Goal: Information Seeking & Learning: Learn about a topic

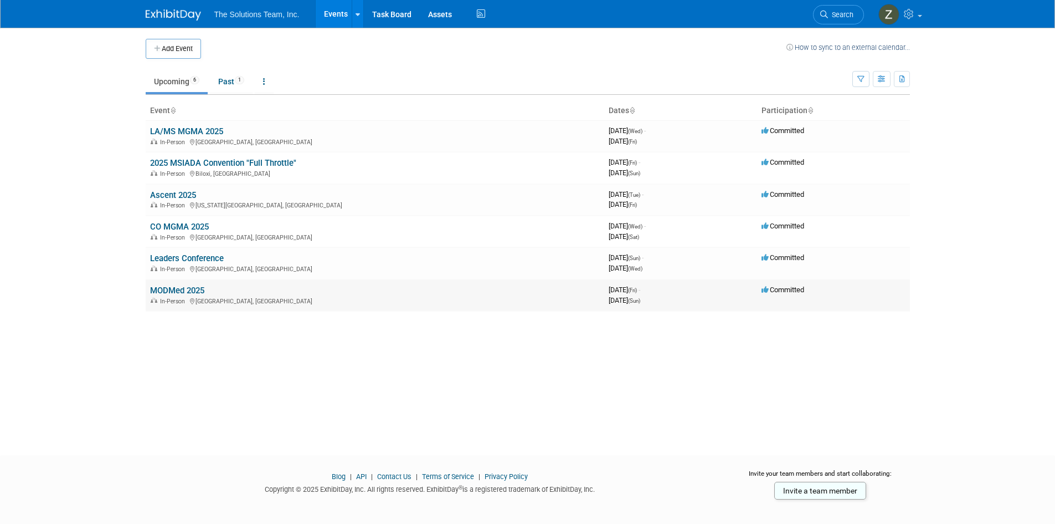
click at [186, 291] on link "MODMed 2025" at bounding box center [177, 290] width 54 height 10
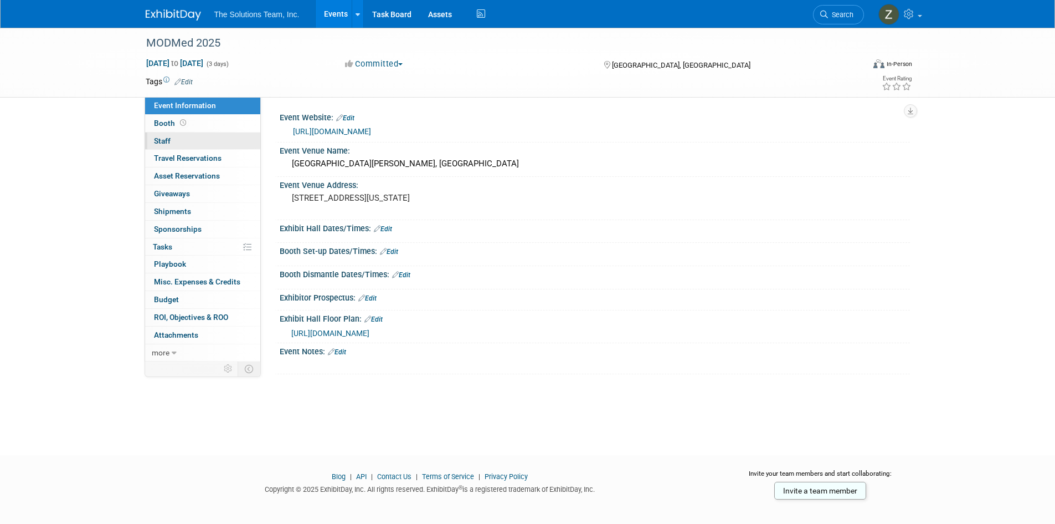
click at [187, 137] on link "0 Staff 0" at bounding box center [202, 140] width 115 height 17
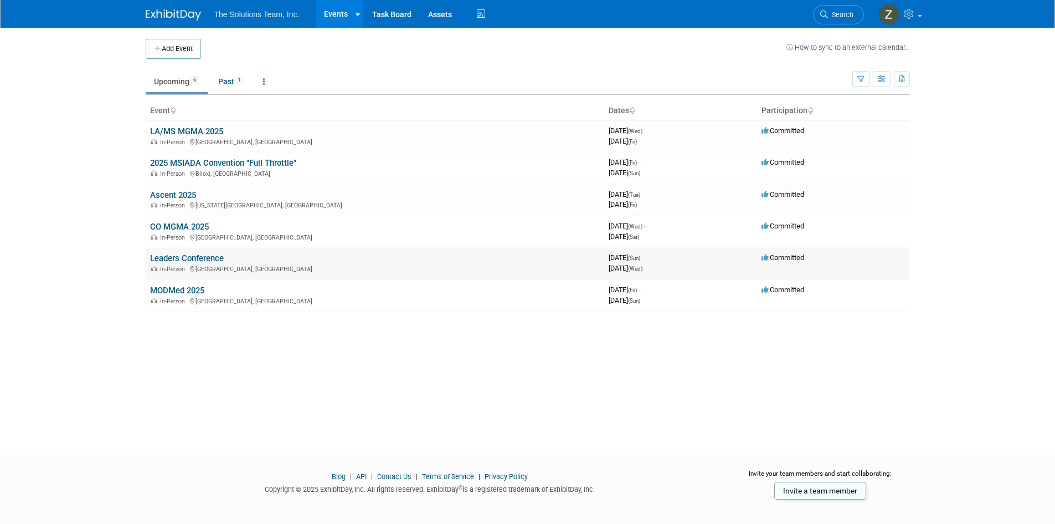
click at [186, 258] on link "Leaders Conference" at bounding box center [187, 258] width 74 height 10
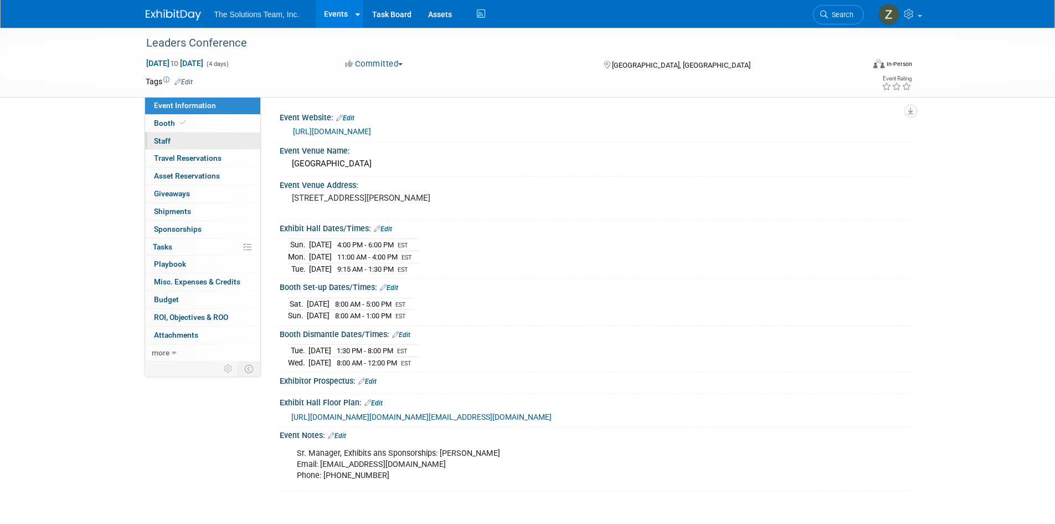
click at [175, 141] on link "0 Staff 0" at bounding box center [202, 140] width 115 height 17
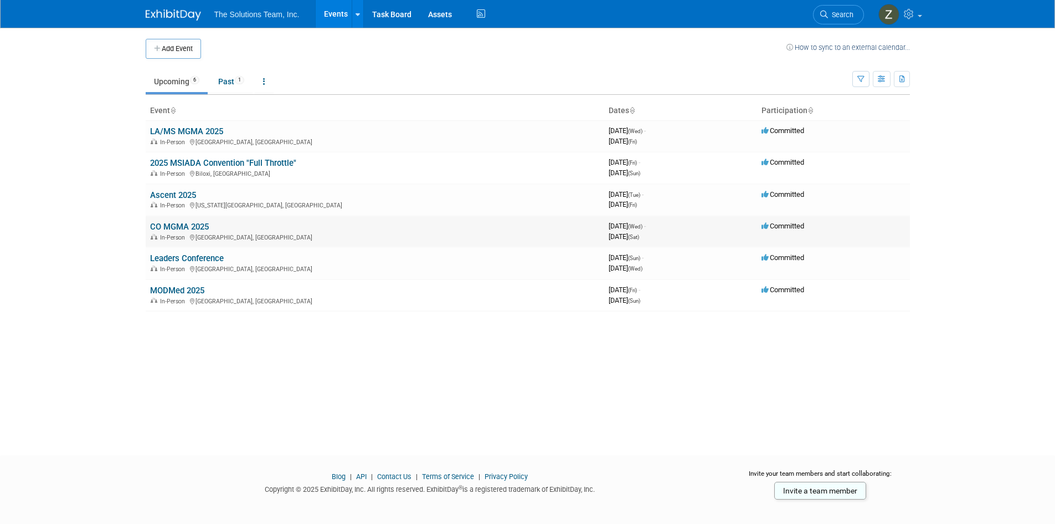
click at [177, 225] on link "CO MGMA 2025" at bounding box center [179, 227] width 59 height 10
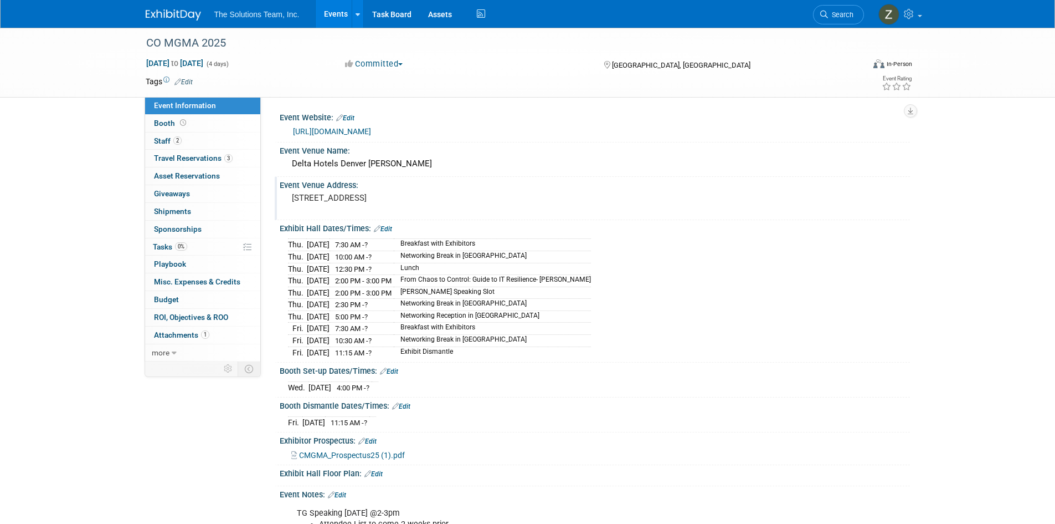
click at [521, 192] on div "10 East 120th Avenue Northglenn, CO 80233" at bounding box center [411, 202] width 246 height 25
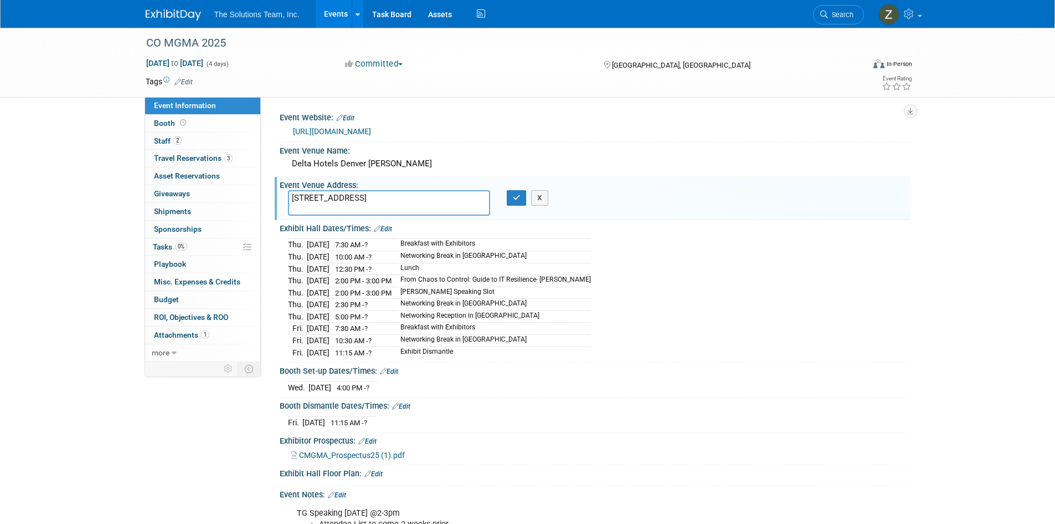
click at [661, 343] on div "Thu. Sep 18, 2025 7:30 AM - ? Breakfast with Exhibitors Thu. Sep 18, 2025 10:00…" at bounding box center [595, 296] width 614 height 122
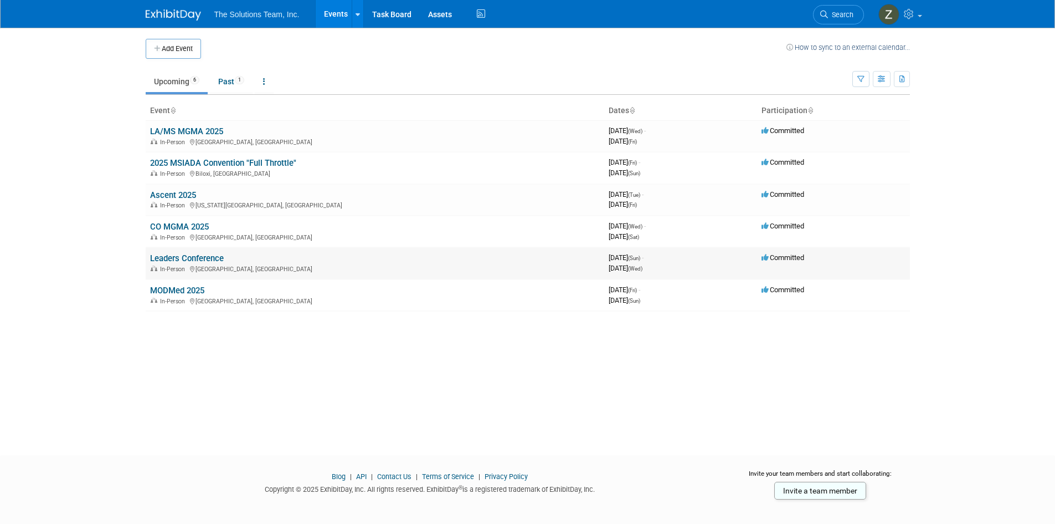
click at [209, 256] on link "Leaders Conference" at bounding box center [187, 258] width 74 height 10
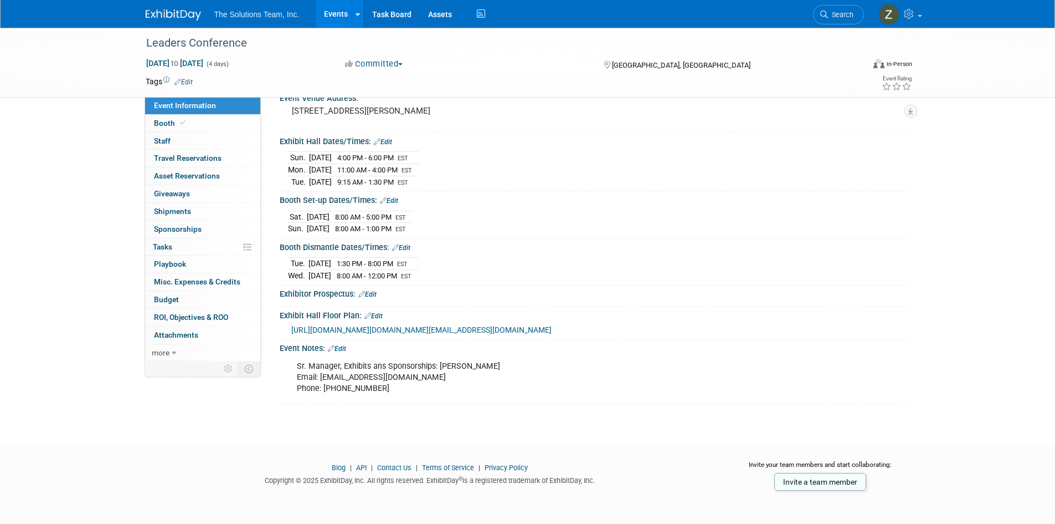
scroll to position [140, 0]
click at [180, 123] on icon at bounding box center [183, 123] width 6 height 6
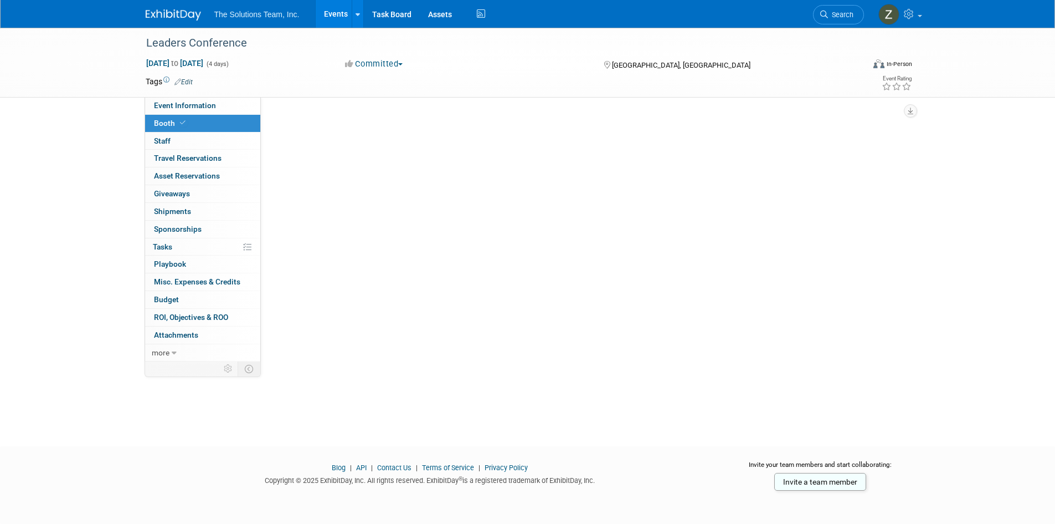
scroll to position [0, 0]
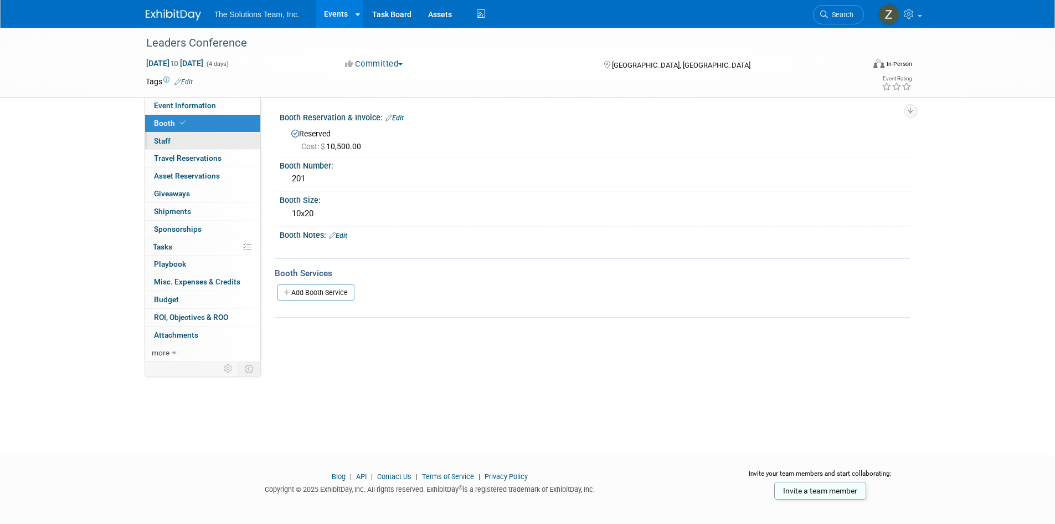
click at [180, 141] on link "0 Staff 0" at bounding box center [202, 140] width 115 height 17
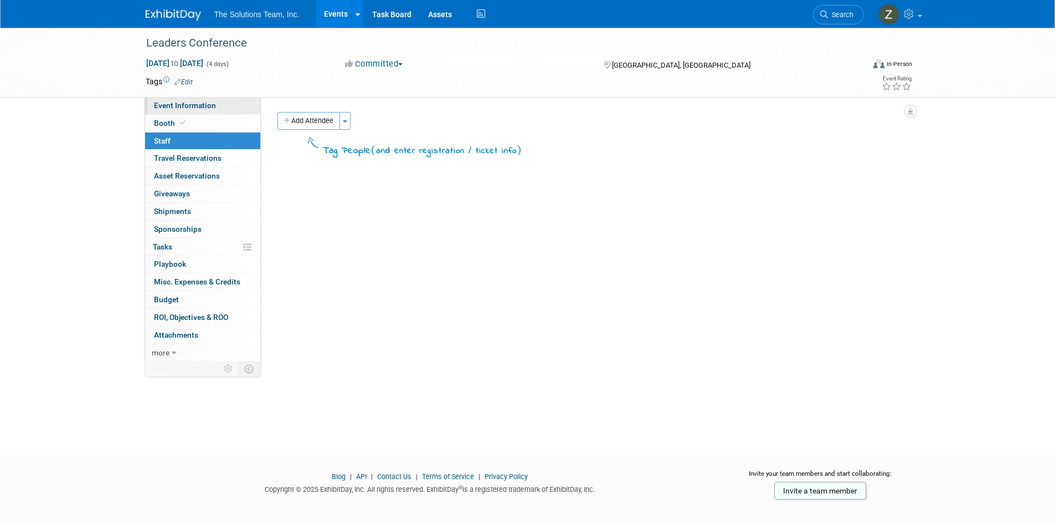
click at [186, 109] on span "Event Information" at bounding box center [185, 105] width 62 height 9
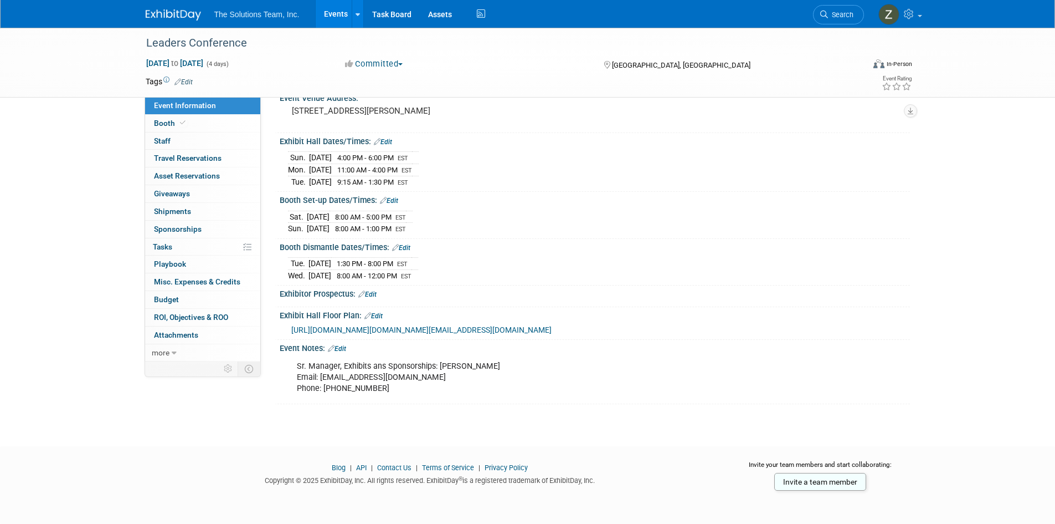
scroll to position [140, 0]
click at [515, 325] on span "[URL][DOMAIN_NAME][DOMAIN_NAME][EMAIL_ADDRESS][DOMAIN_NAME]" at bounding box center [421, 329] width 260 height 9
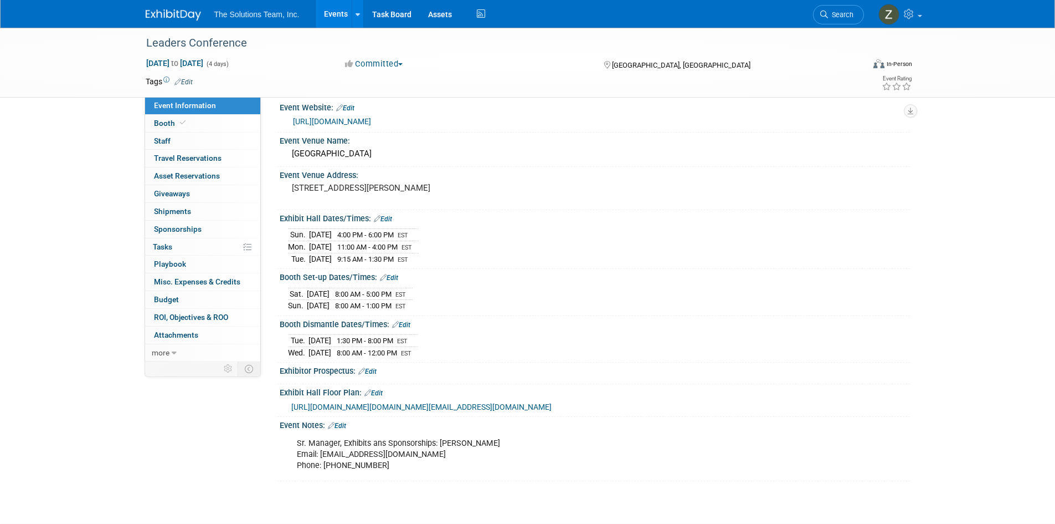
scroll to position [0, 0]
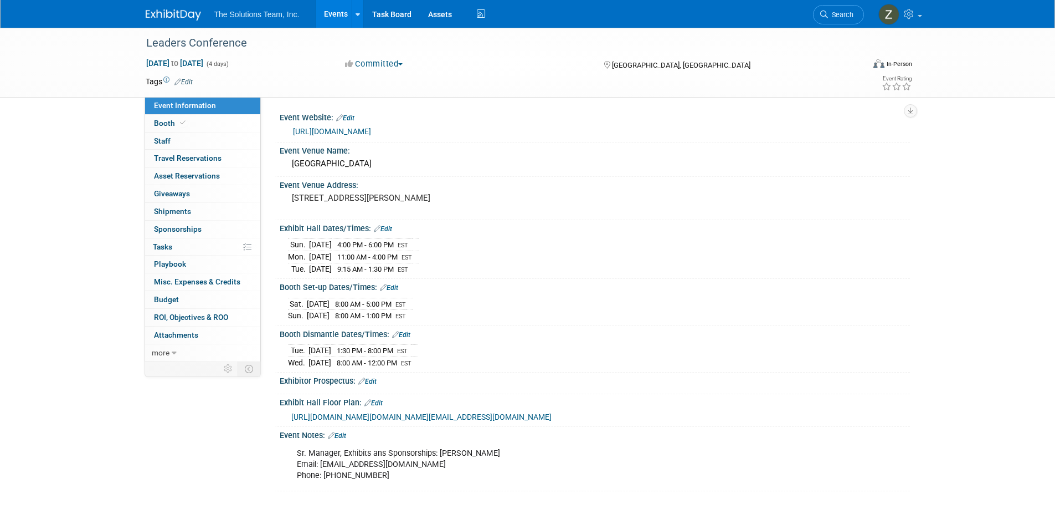
click at [371, 128] on link "[URL][DOMAIN_NAME]" at bounding box center [332, 131] width 78 height 9
click at [199, 300] on link "Budget" at bounding box center [202, 299] width 115 height 17
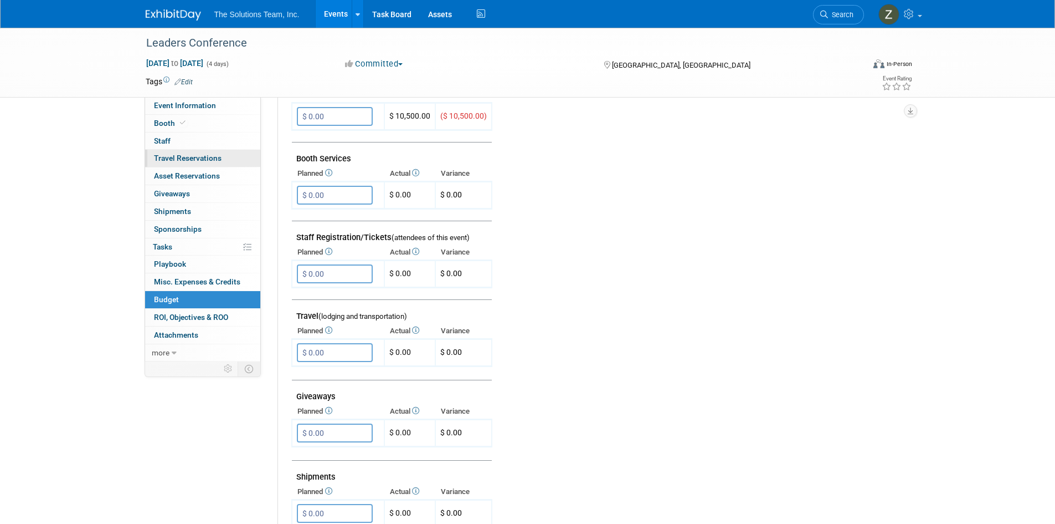
scroll to position [277, 0]
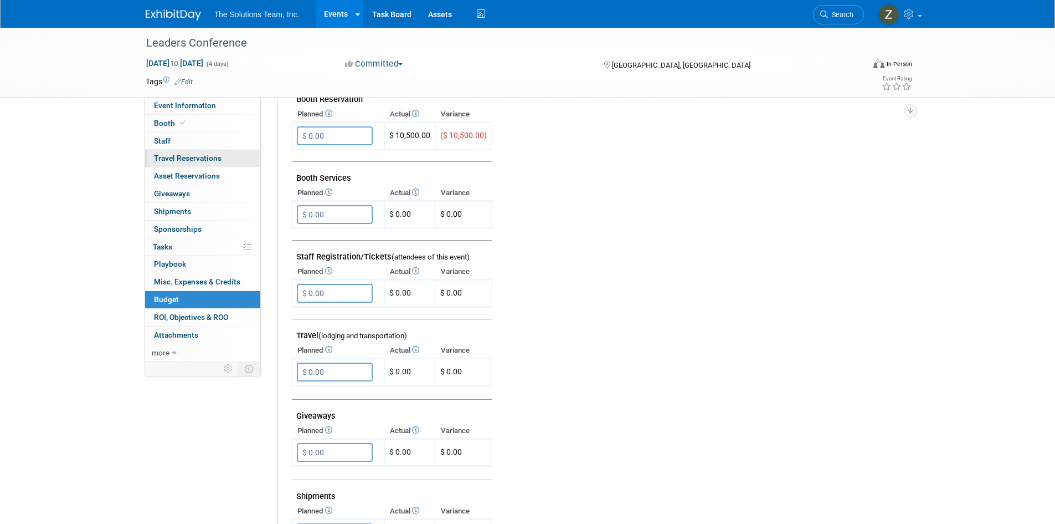
click at [193, 159] on span "Travel Reservations 0" at bounding box center [188, 157] width 68 height 9
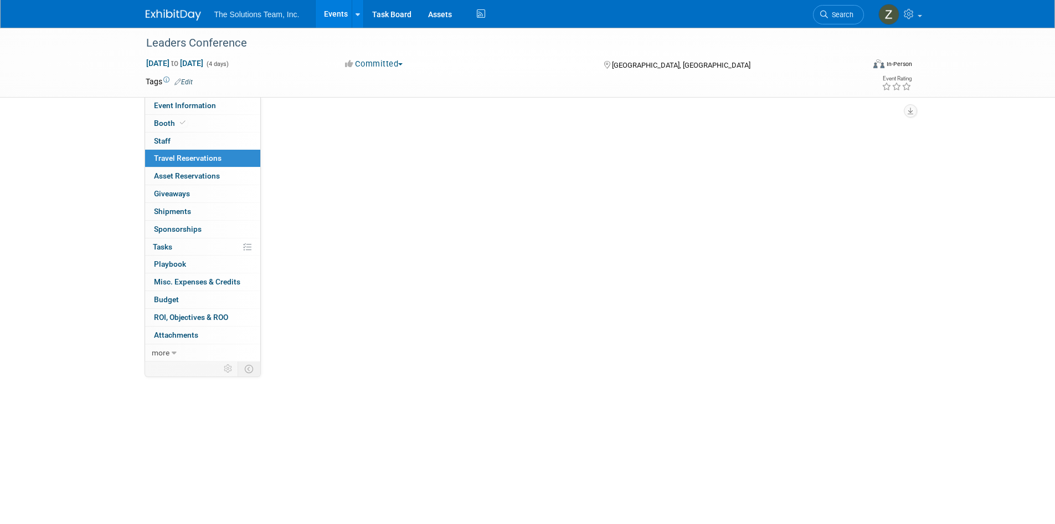
scroll to position [0, 0]
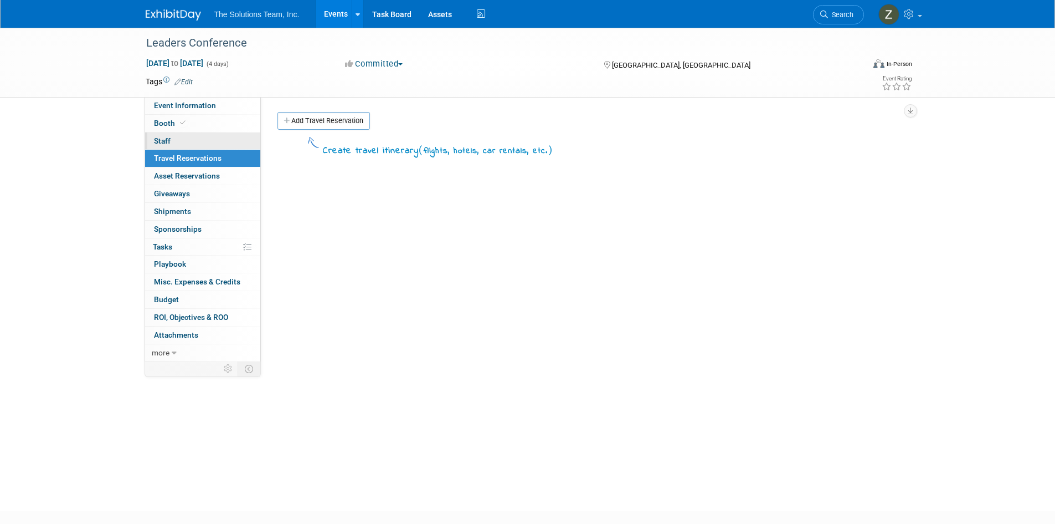
click at [192, 135] on link "0 Staff 0" at bounding box center [202, 140] width 115 height 17
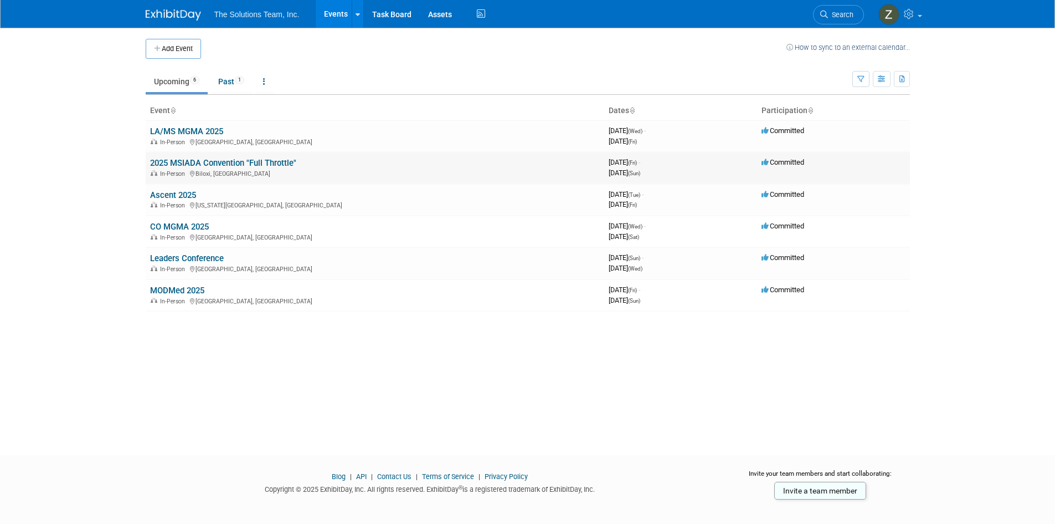
click at [221, 164] on link "2025 MSIADA Convention "Full Throttle"" at bounding box center [223, 163] width 146 height 10
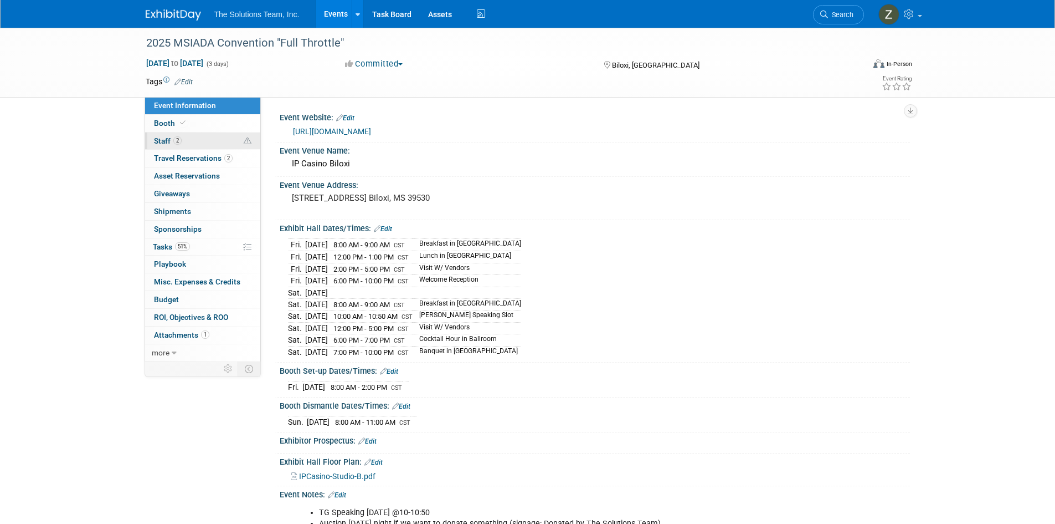
click at [196, 134] on link "2 Staff 2" at bounding box center [202, 140] width 115 height 17
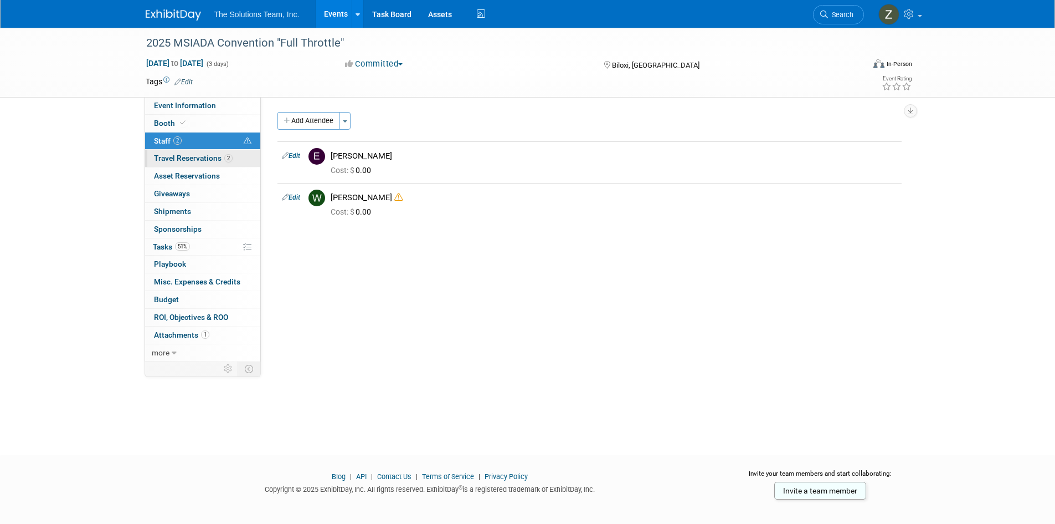
click at [194, 161] on span "Travel Reservations 2" at bounding box center [193, 157] width 79 height 9
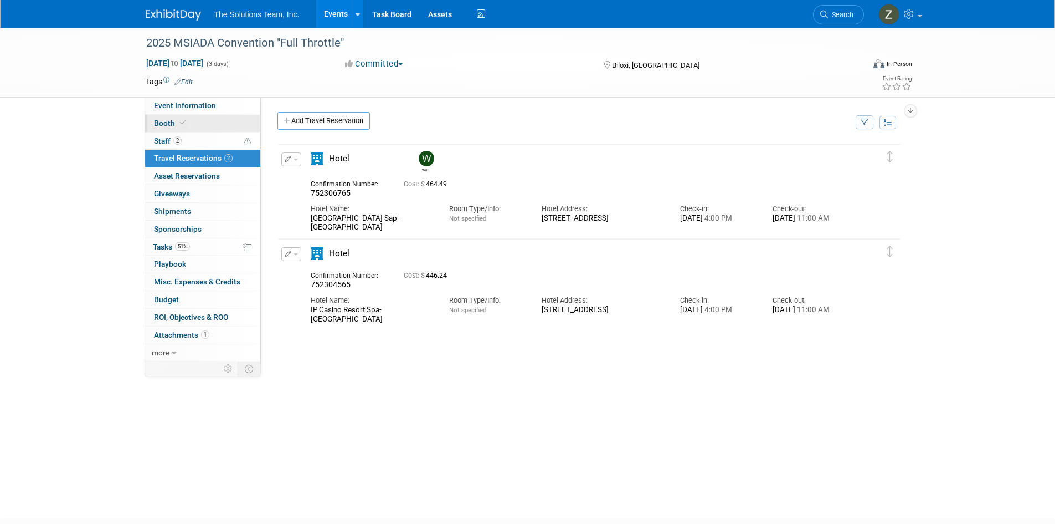
click at [194, 118] on link "Booth" at bounding box center [202, 123] width 115 height 17
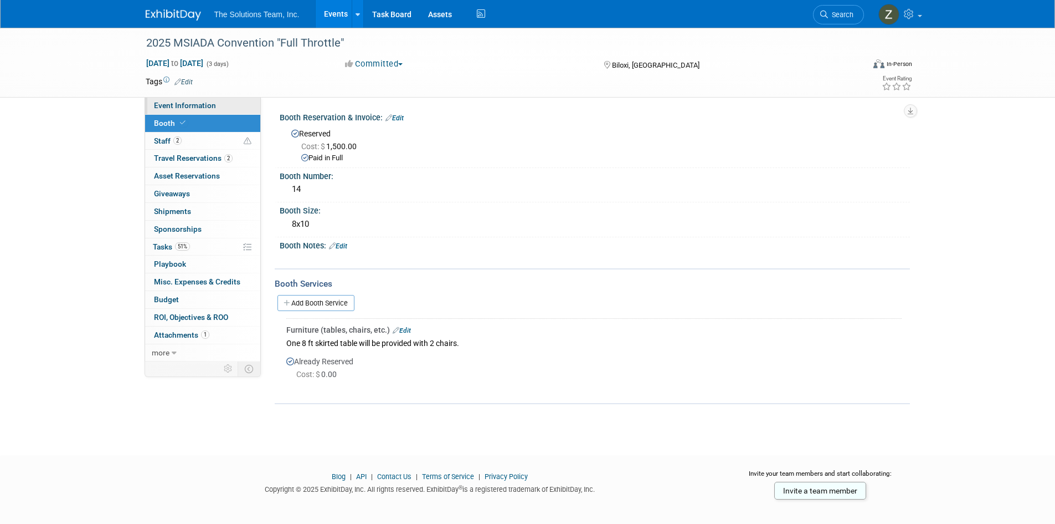
click at [198, 108] on span "Event Information" at bounding box center [185, 105] width 62 height 9
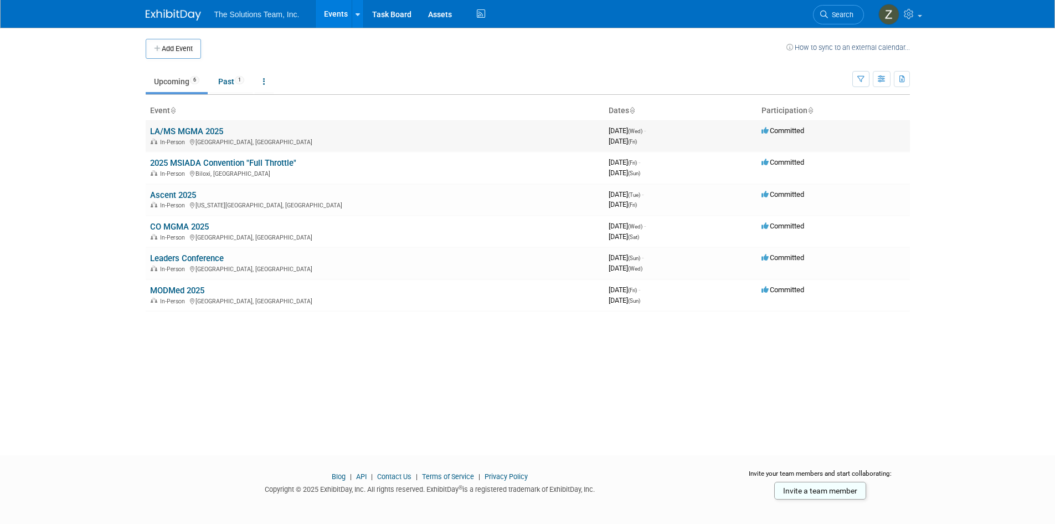
click at [189, 127] on link "LA/MS MGMA 2025" at bounding box center [186, 131] width 73 height 10
click at [179, 194] on link "Ascent 2025" at bounding box center [173, 195] width 46 height 10
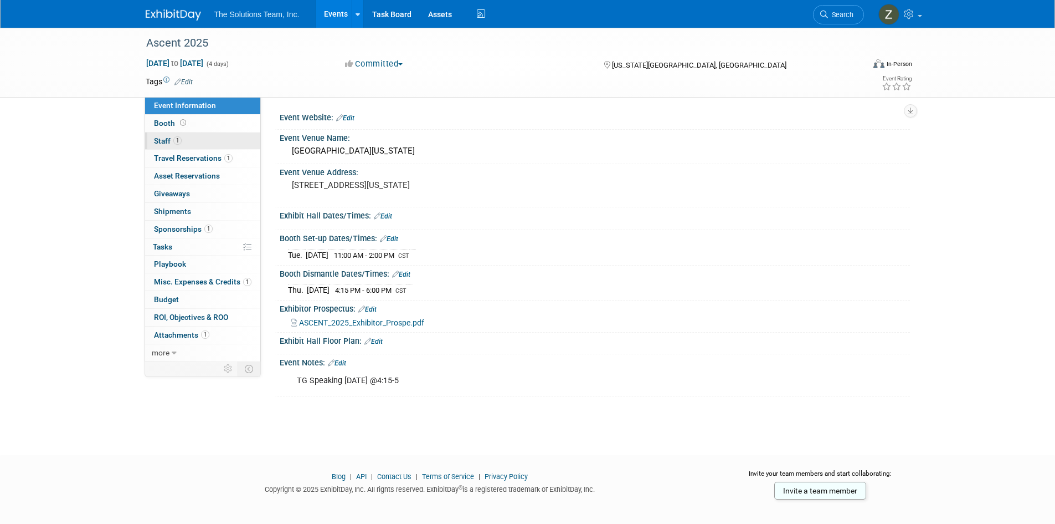
click at [192, 140] on link "1 Staff 1" at bounding box center [202, 140] width 115 height 17
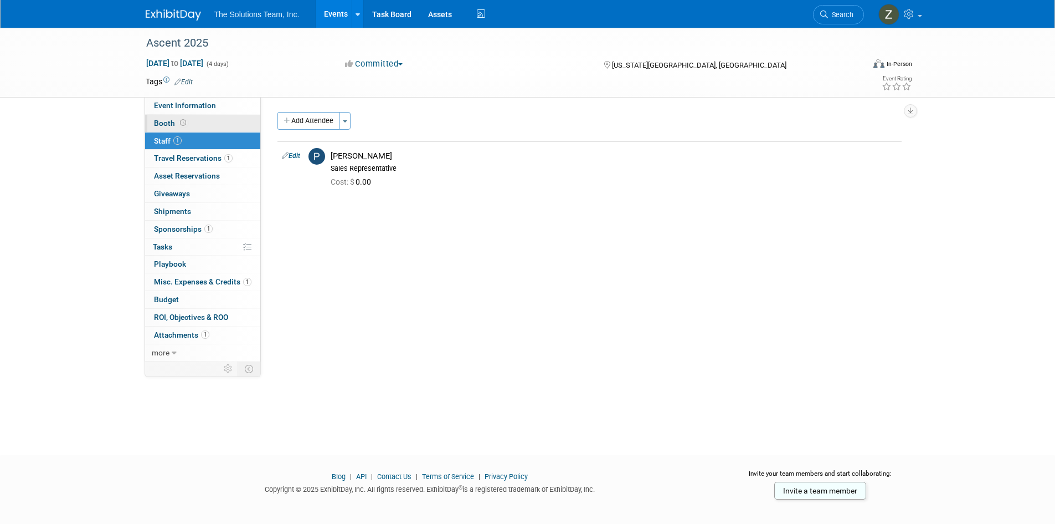
click at [196, 122] on link "Booth" at bounding box center [202, 123] width 115 height 17
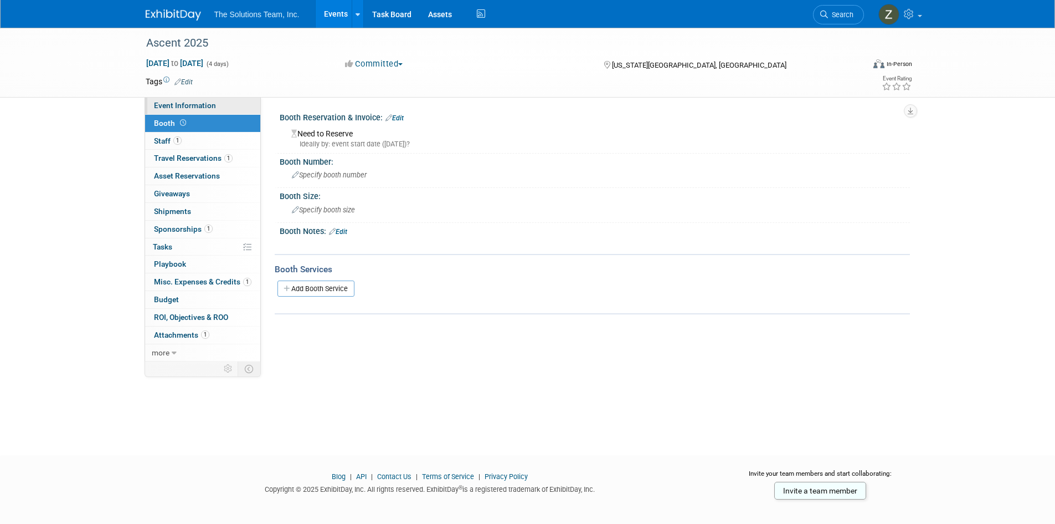
click at [201, 106] on span "Event Information" at bounding box center [185, 105] width 62 height 9
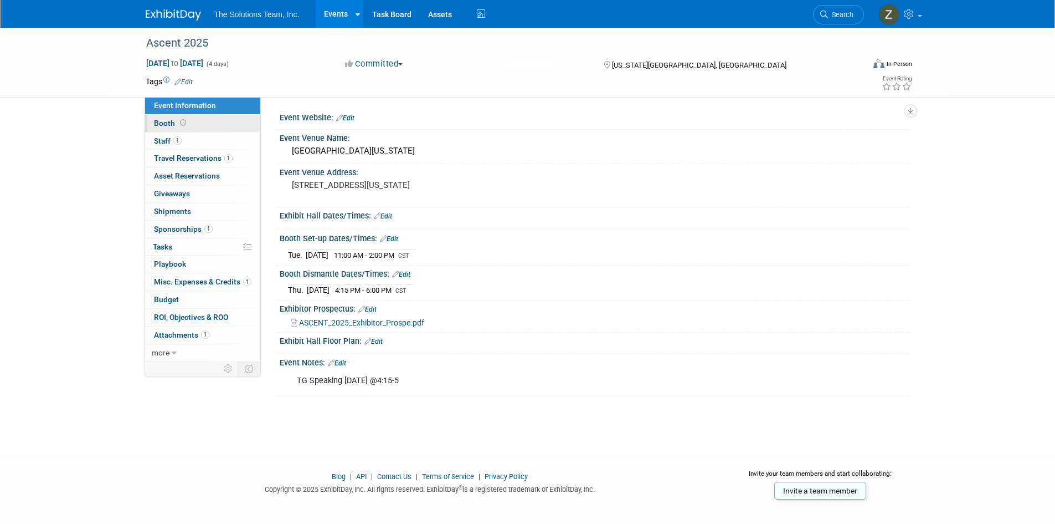
click at [201, 122] on link "Booth" at bounding box center [202, 123] width 115 height 17
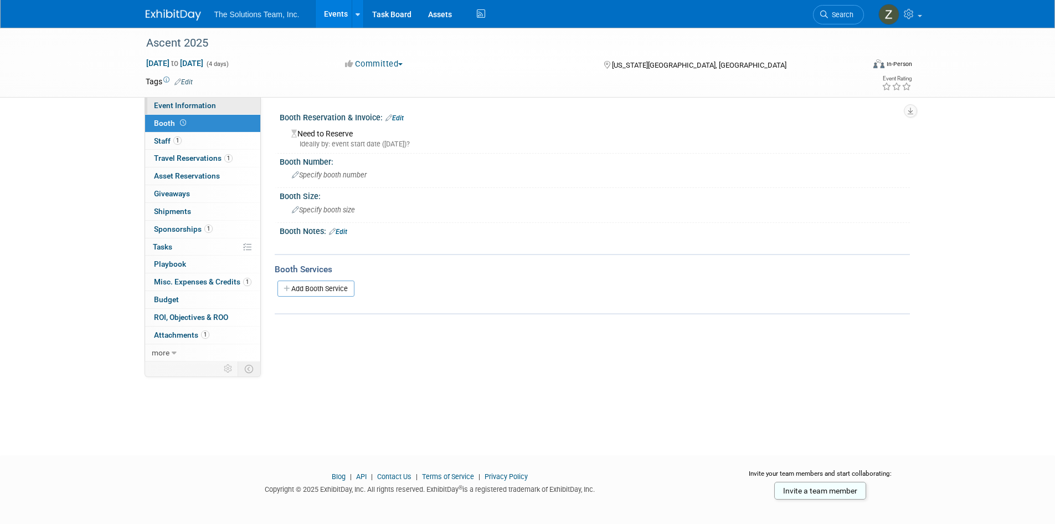
click at [204, 105] on span "Event Information" at bounding box center [185, 105] width 62 height 9
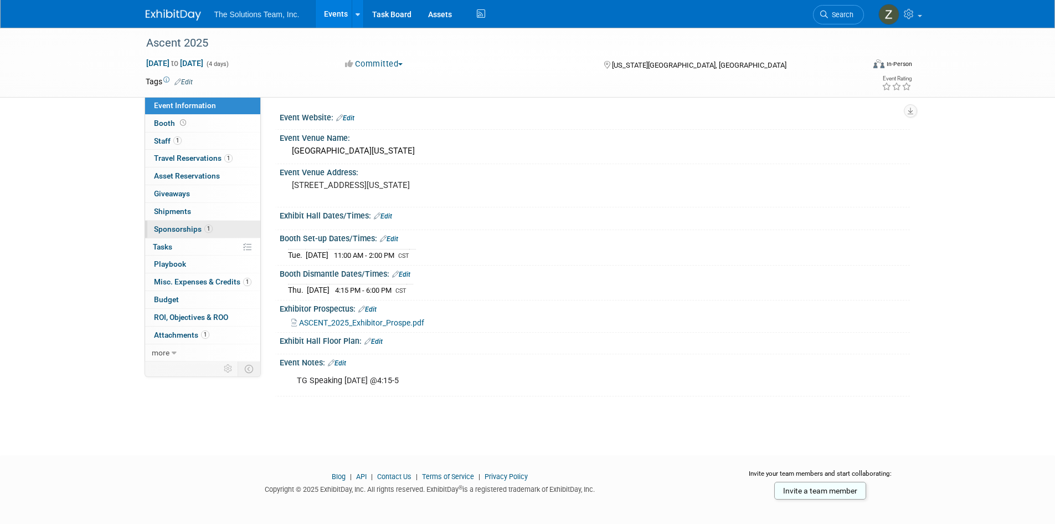
click at [222, 228] on link "1 Sponsorships 1" at bounding box center [202, 228] width 115 height 17
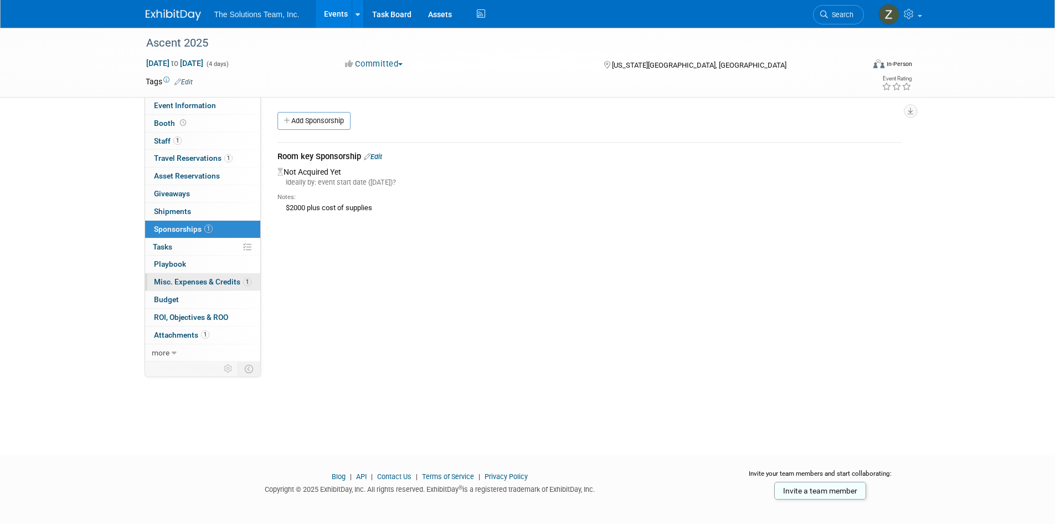
click at [205, 283] on span "Misc. Expenses & Credits 1" at bounding box center [203, 281] width 98 height 9
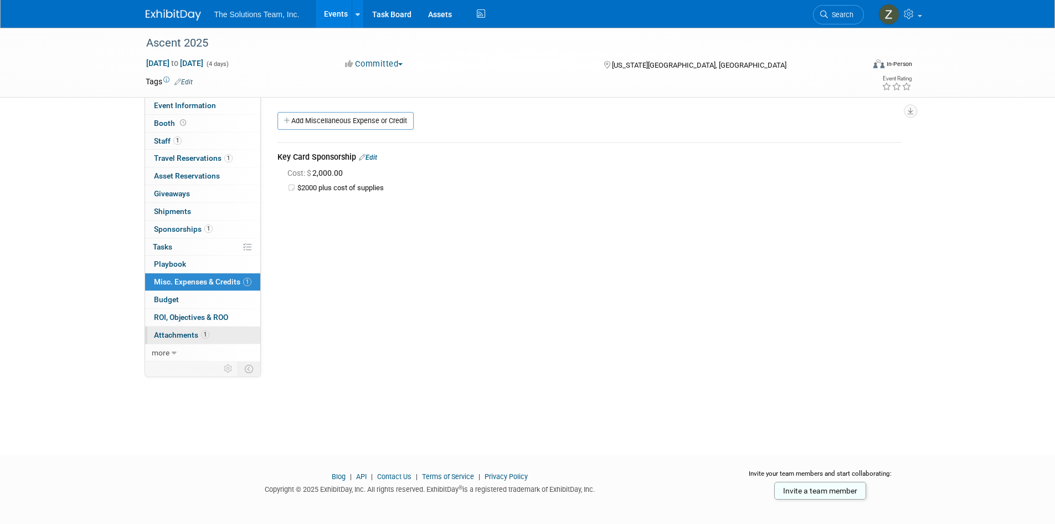
click at [188, 331] on span "Attachments 1" at bounding box center [181, 334] width 55 height 9
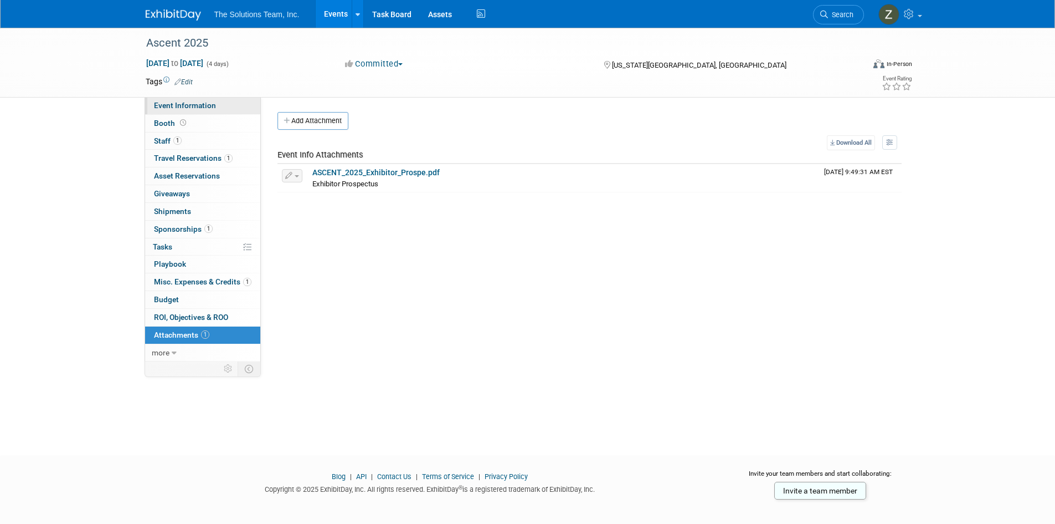
click at [177, 105] on span "Event Information" at bounding box center [185, 105] width 62 height 9
